Goal: Task Accomplishment & Management: Manage account settings

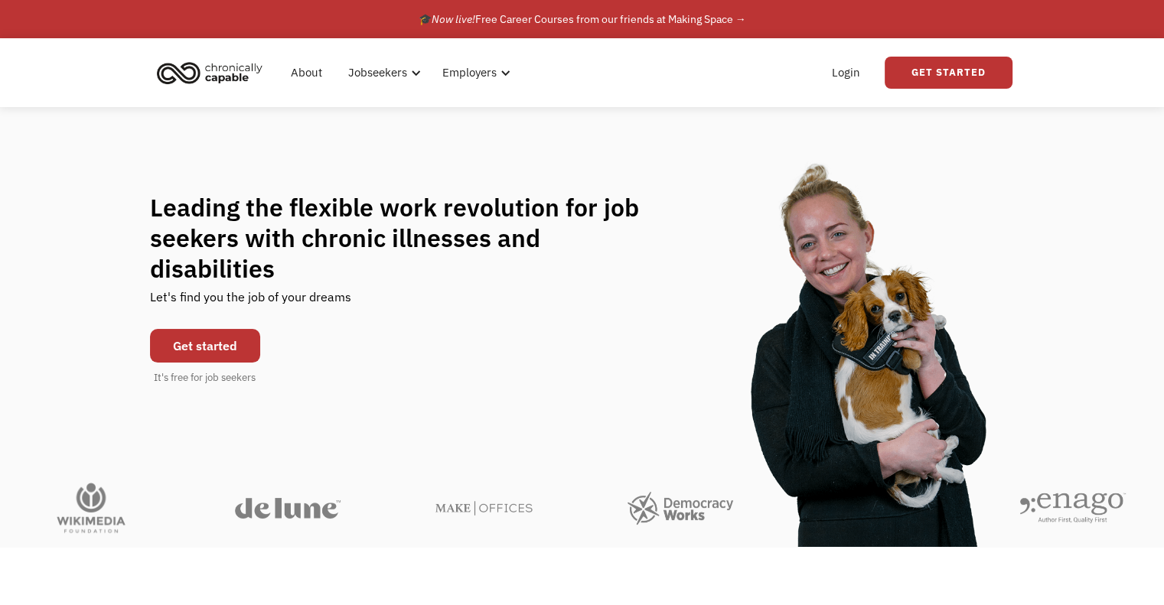
click at [203, 331] on link "Get started" at bounding box center [205, 346] width 110 height 34
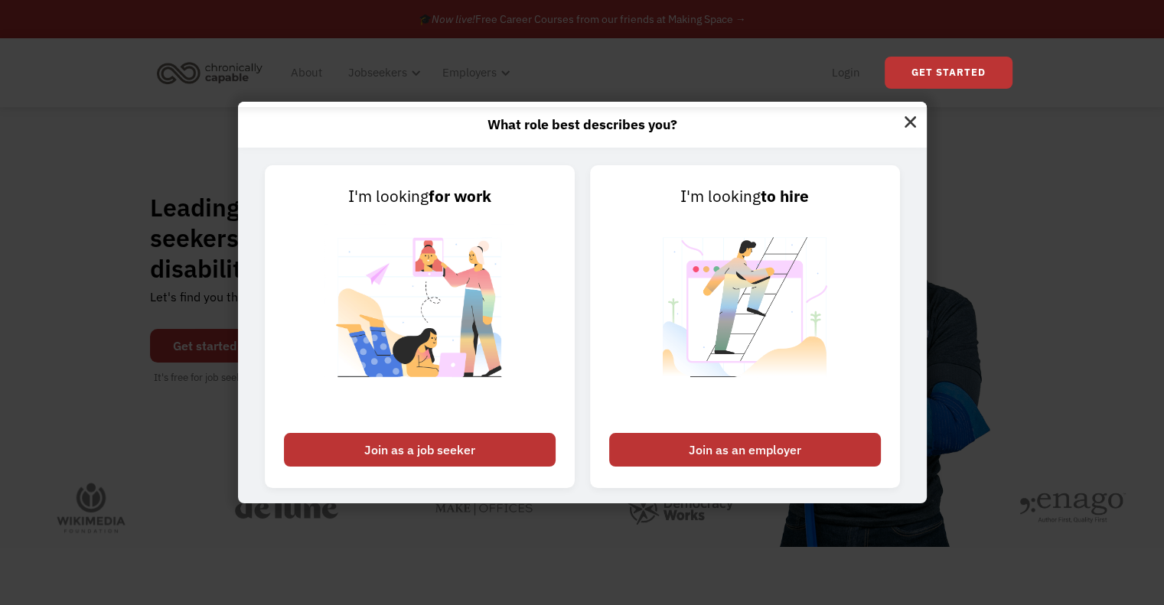
click at [914, 119] on img at bounding box center [910, 120] width 33 height 37
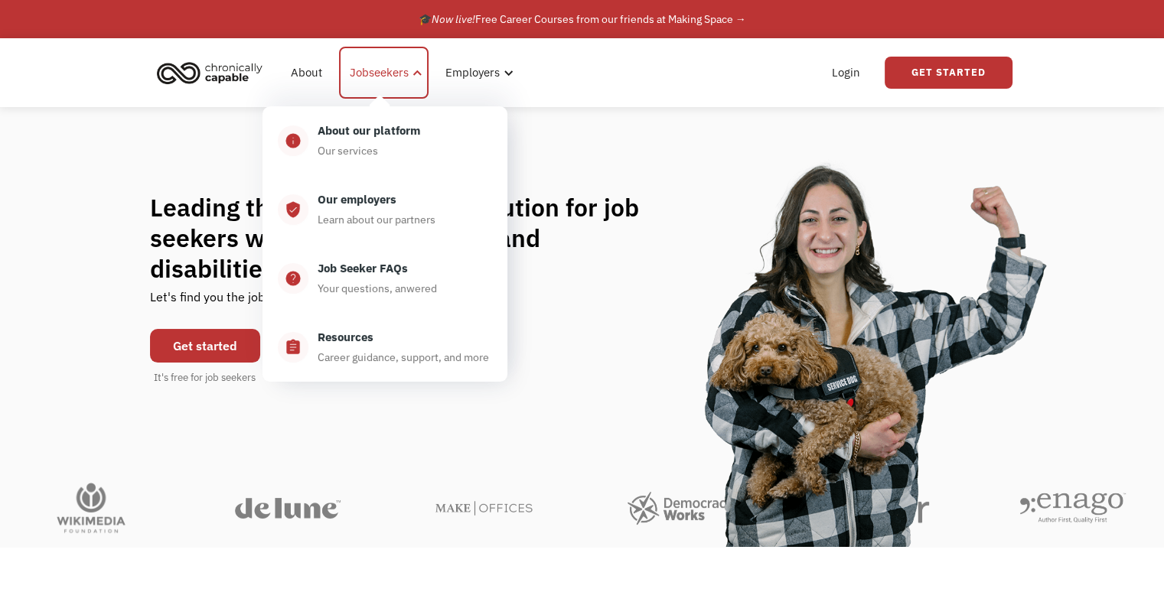
click at [386, 78] on div "Jobseekers" at bounding box center [379, 72] width 59 height 18
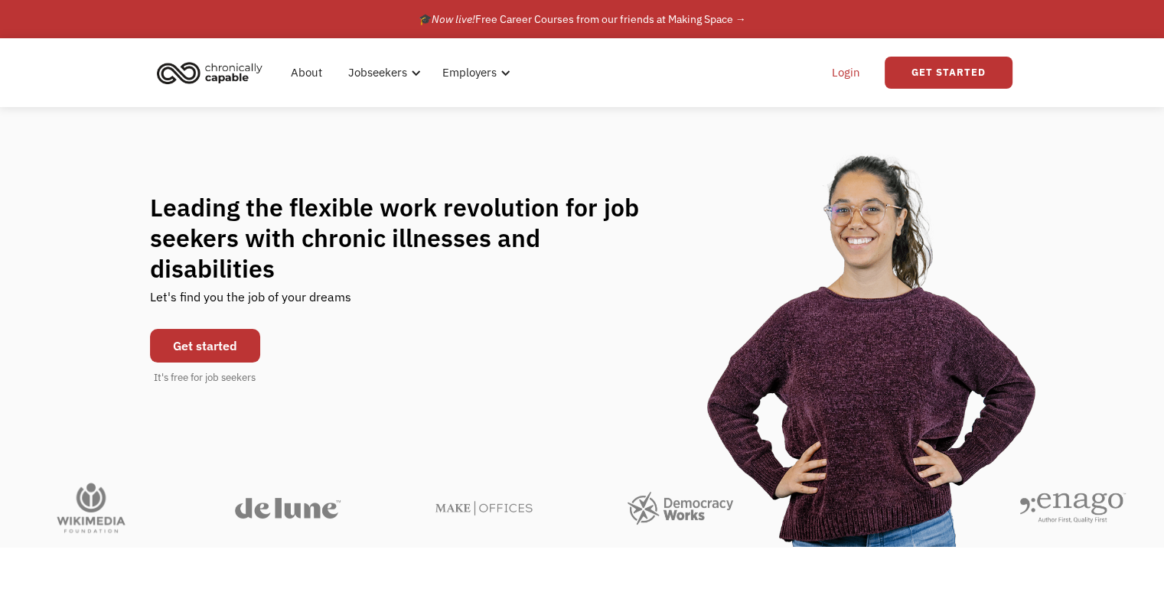
click at [835, 74] on link "Login" at bounding box center [845, 72] width 47 height 49
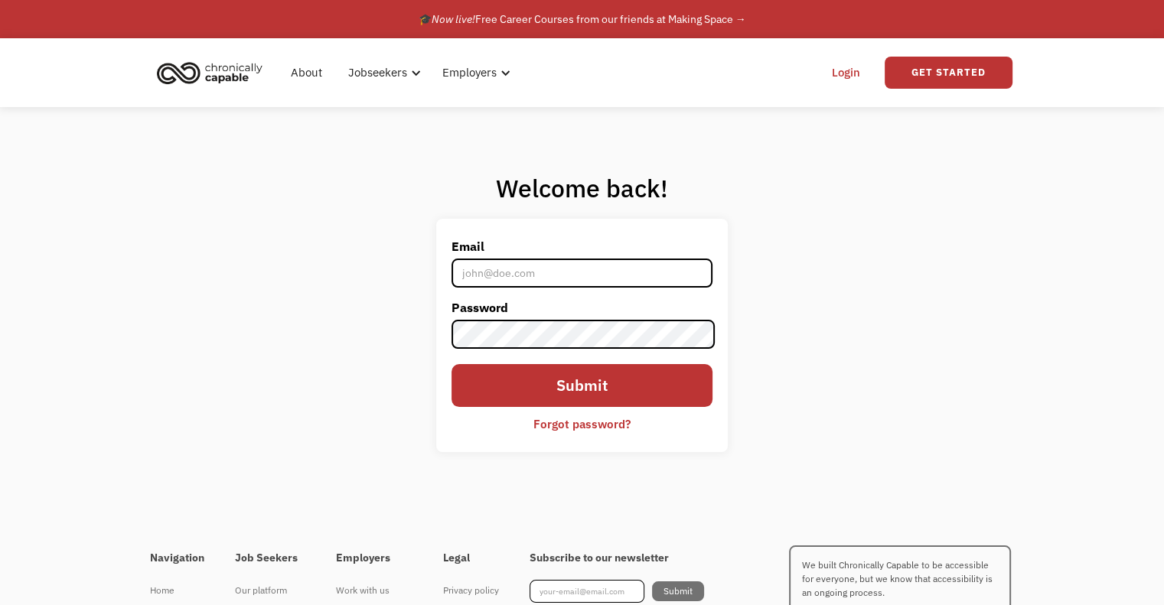
click at [554, 285] on input "Email" at bounding box center [581, 273] width 260 height 29
click at [451, 364] on input "Submit" at bounding box center [581, 385] width 260 height 43
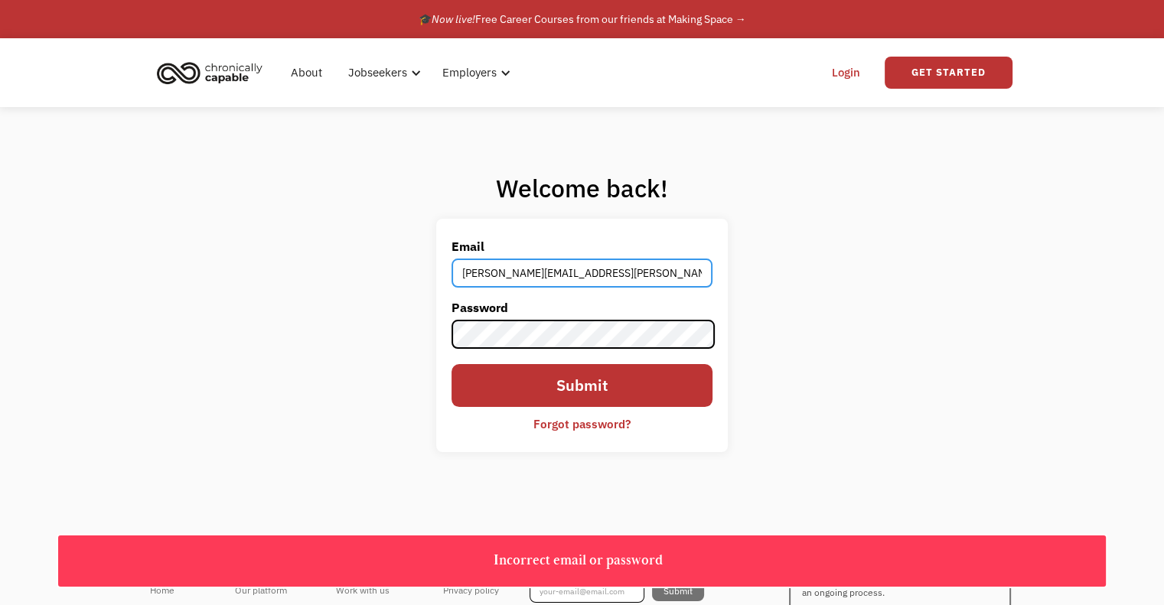
click at [588, 272] on input "Finn.Miller-Musset@Mersyecare.nhs.uk" at bounding box center [581, 273] width 260 height 29
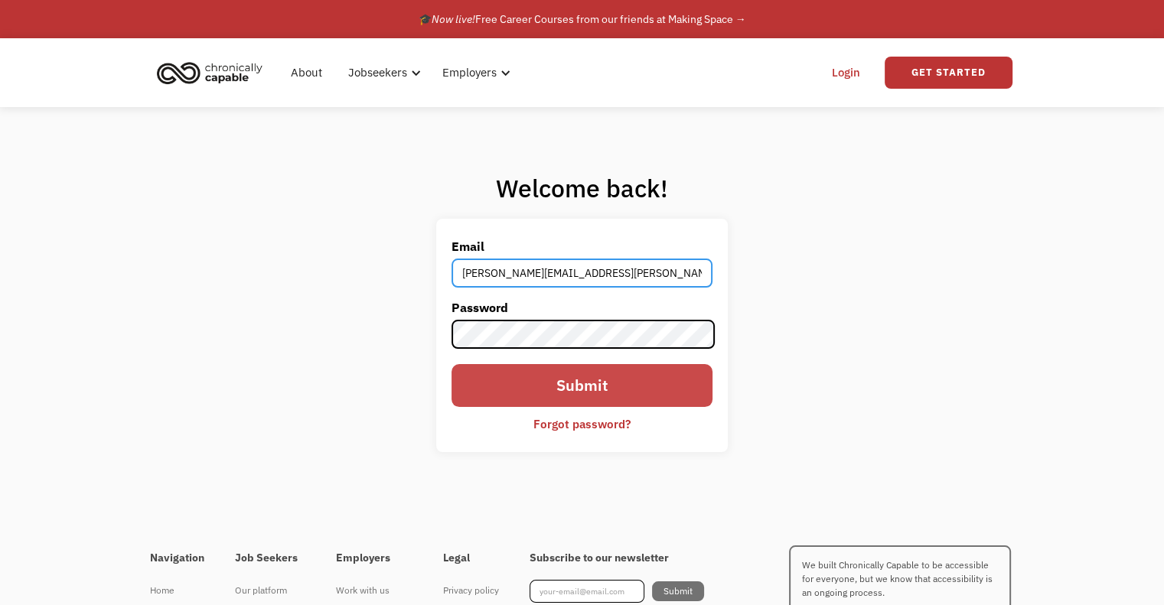
type input "Finn.Miller-Musset@Merseycare.nhs.uk"
click at [605, 385] on input "Submit" at bounding box center [581, 385] width 260 height 43
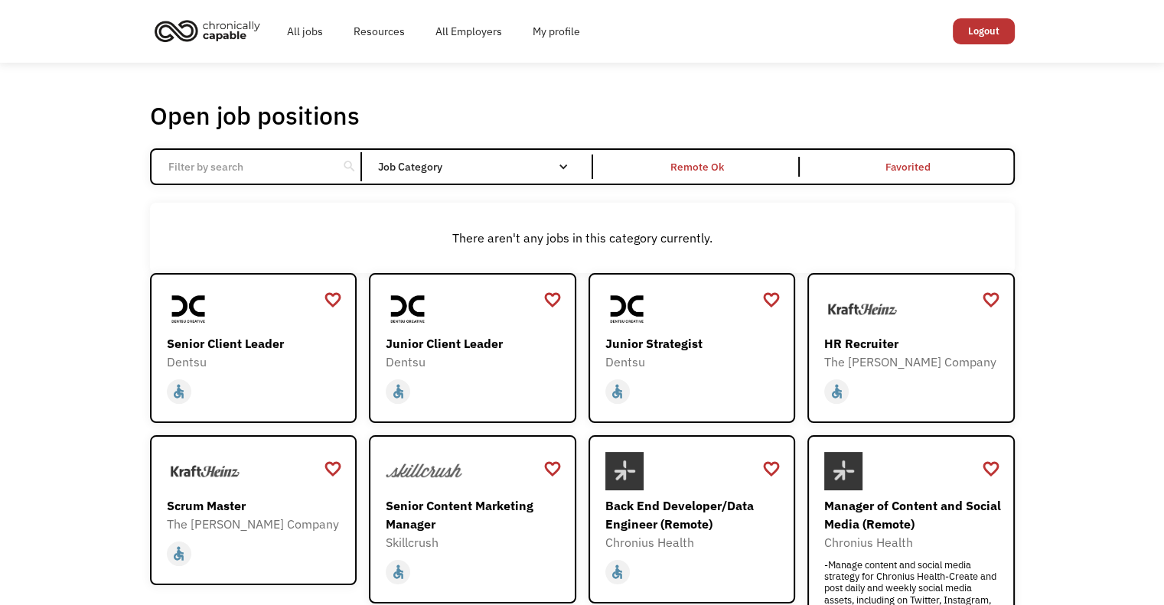
click at [237, 161] on input "Email Form" at bounding box center [244, 166] width 171 height 29
click at [288, 175] on input "Email Form" at bounding box center [244, 166] width 171 height 29
click at [258, 174] on input "Email Form" at bounding box center [244, 166] width 171 height 29
click at [704, 173] on div "Remote Ok" at bounding box center [698, 167] width 54 height 18
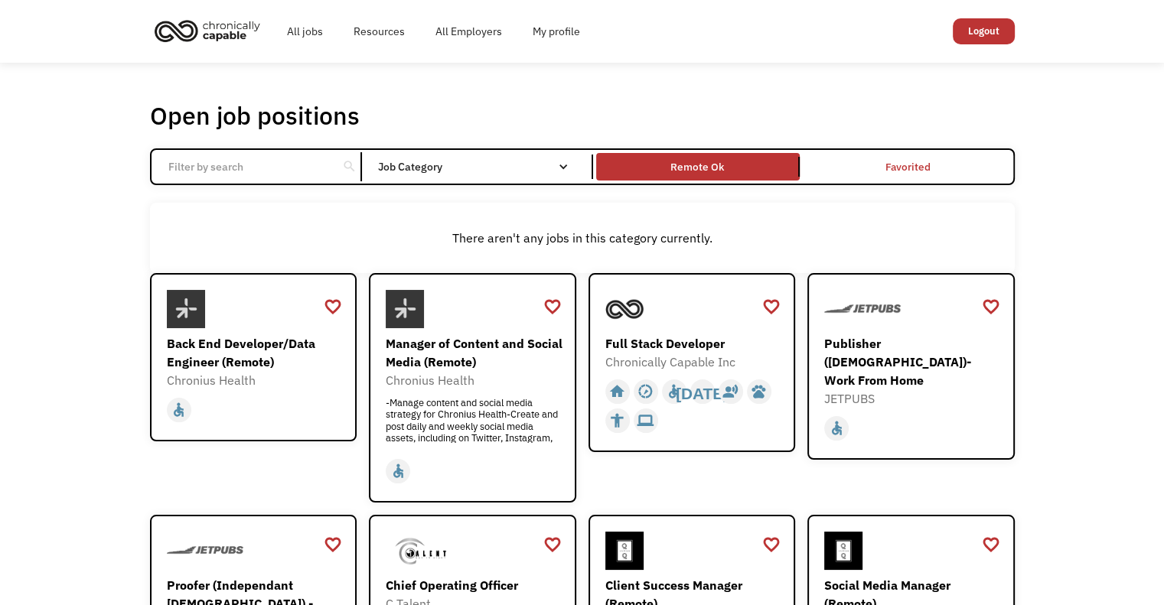
click at [657, 169] on div "Remote Ok" at bounding box center [698, 166] width 204 height 19
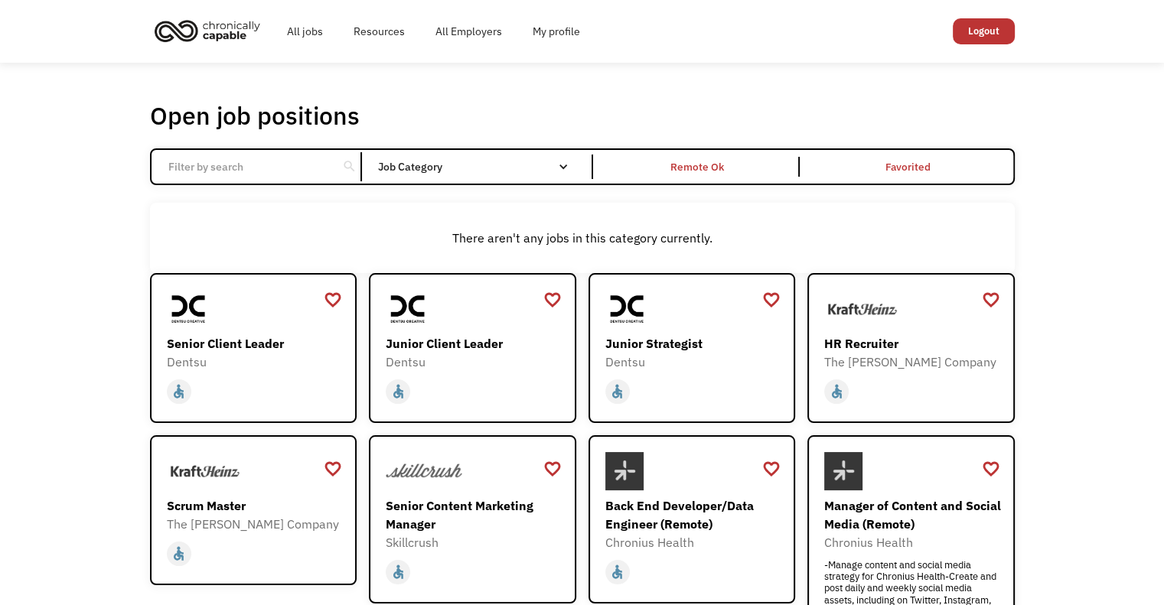
click at [422, 171] on div "Job Category" at bounding box center [480, 166] width 206 height 11
click at [476, 155] on div "Job Category" at bounding box center [480, 167] width 206 height 24
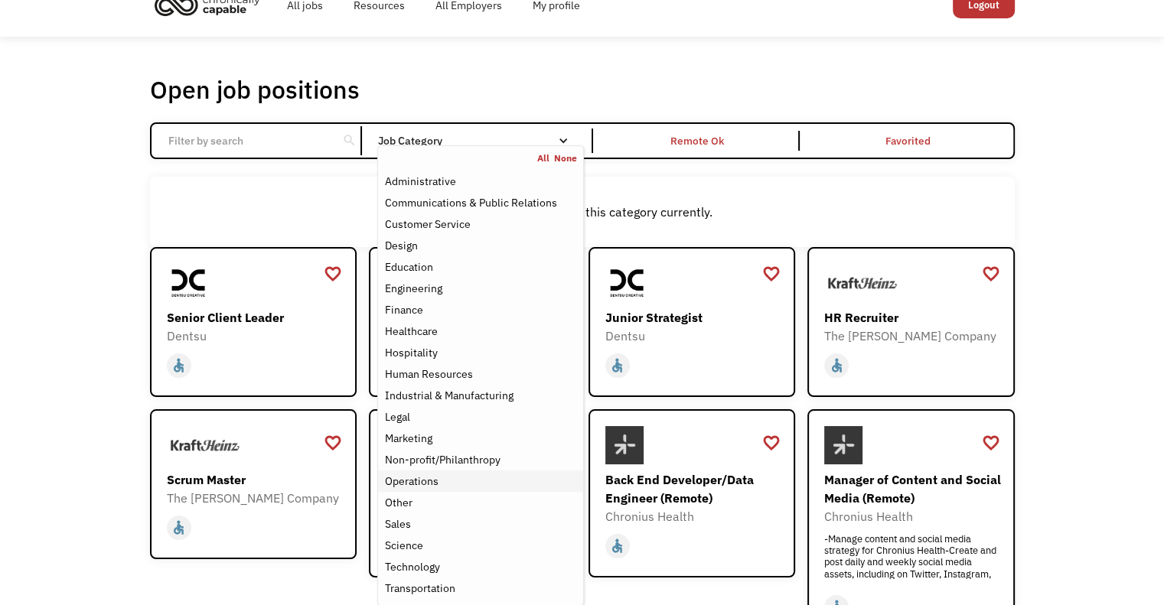
scroll to position [24, 0]
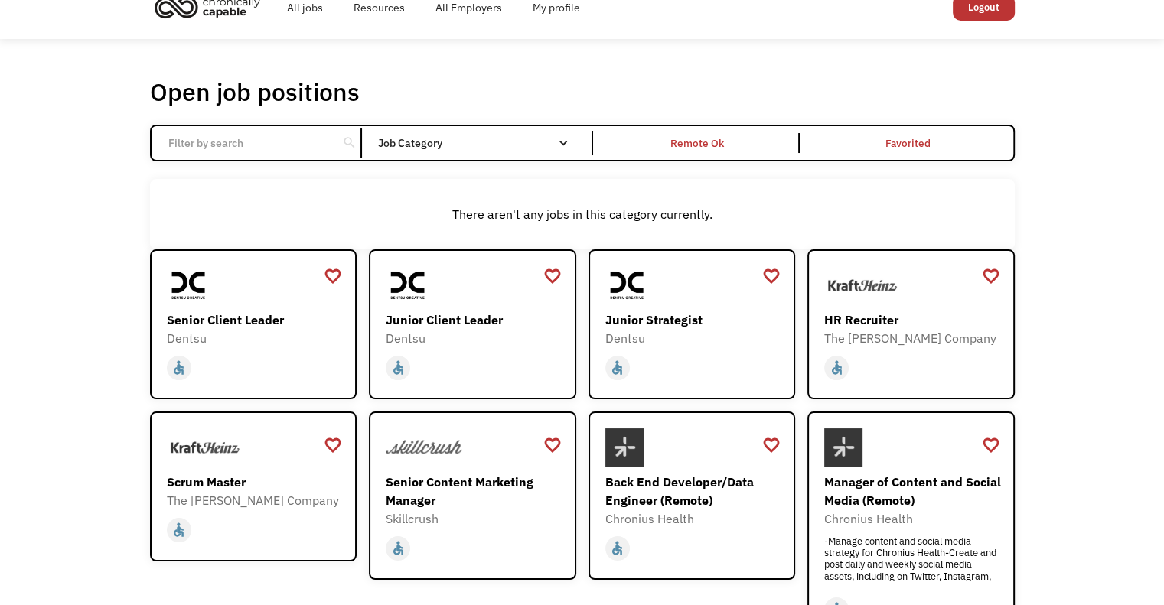
click at [228, 137] on input "Email Form" at bounding box center [244, 143] width 171 height 29
